Goal: Transaction & Acquisition: Purchase product/service

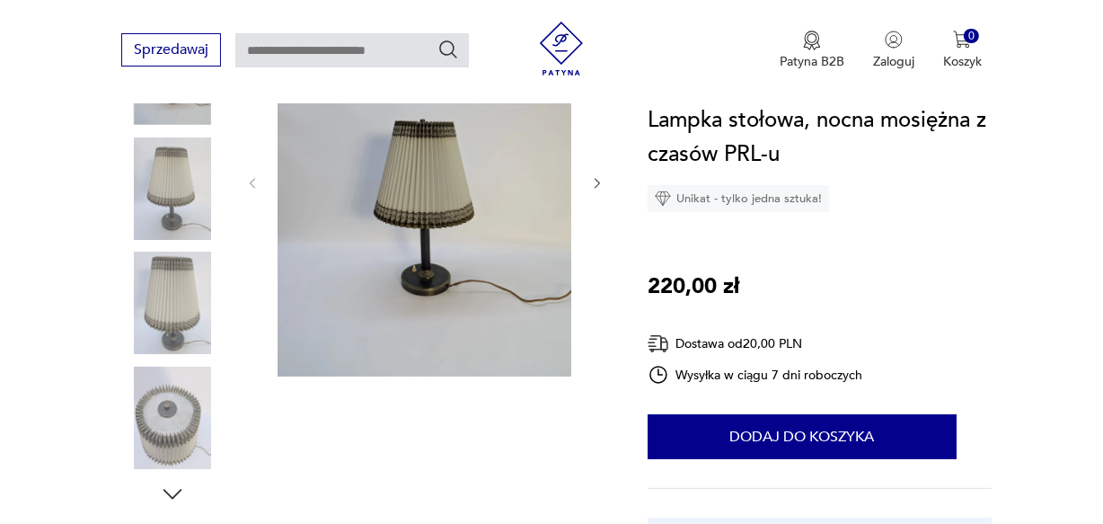
scroll to position [364, 0]
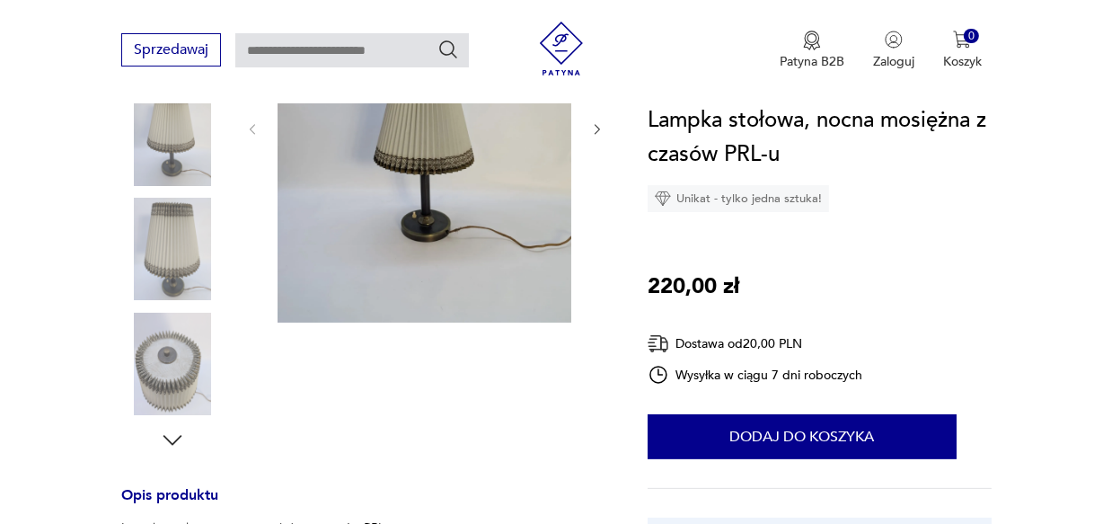
click at [173, 435] on icon "button" at bounding box center [172, 440] width 27 height 27
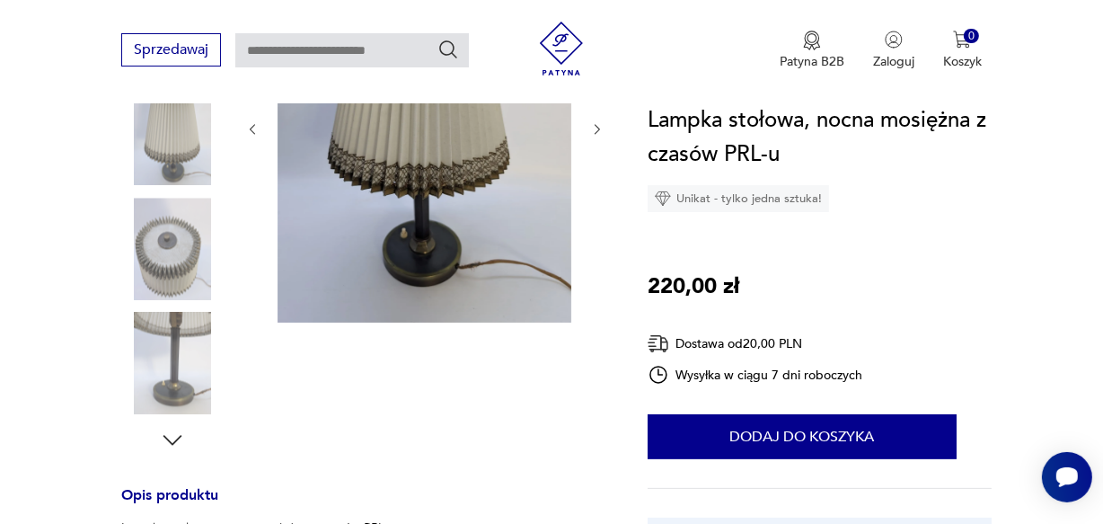
scroll to position [0, 0]
click at [175, 377] on img at bounding box center [172, 364] width 102 height 102
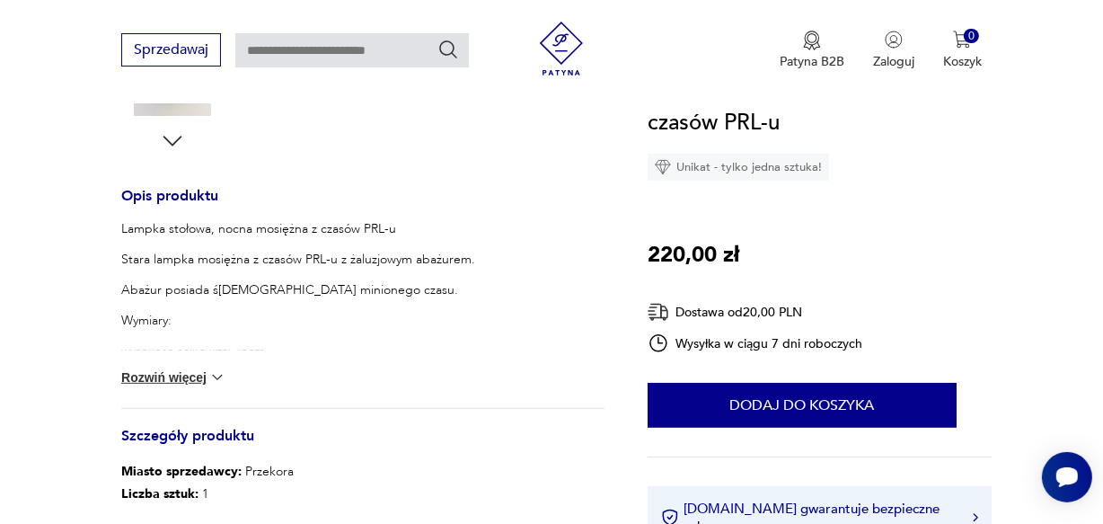
scroll to position [668, 0]
